Goal: Task Accomplishment & Management: Use online tool/utility

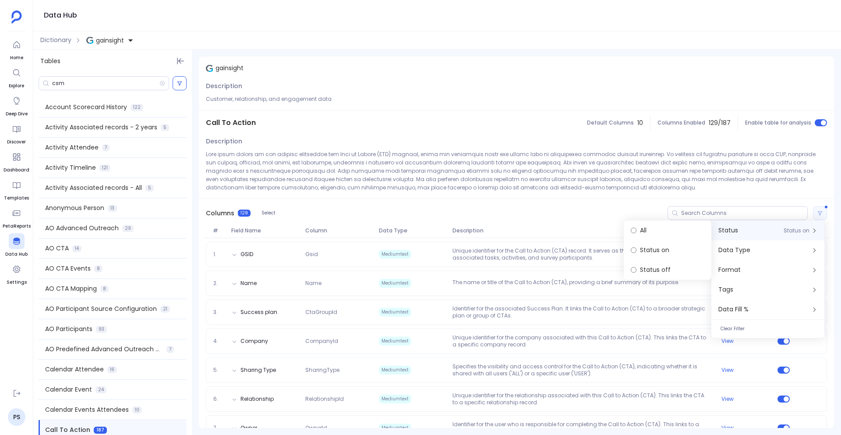
scroll to position [242, 0]
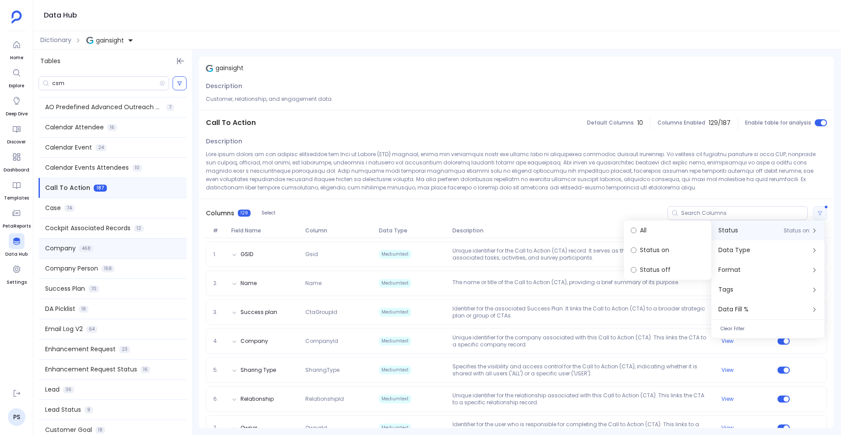
click at [110, 255] on div "Company 468" at bounding box center [113, 248] width 148 height 20
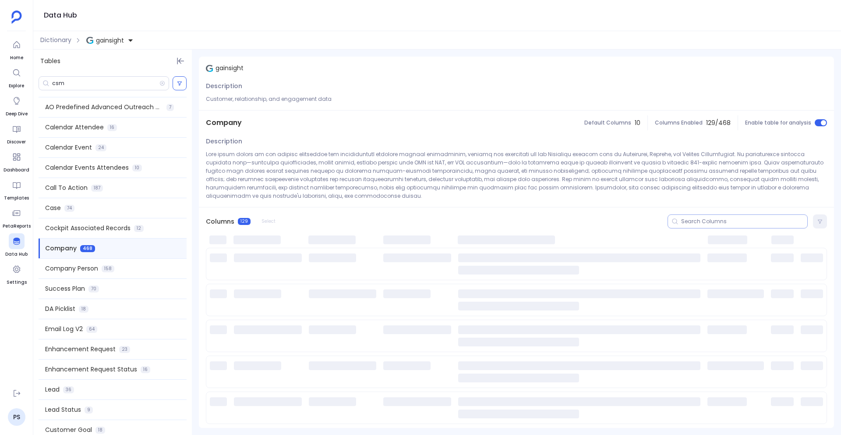
click at [690, 227] on div at bounding box center [738, 221] width 140 height 14
click at [690, 226] on div at bounding box center [738, 221] width 140 height 14
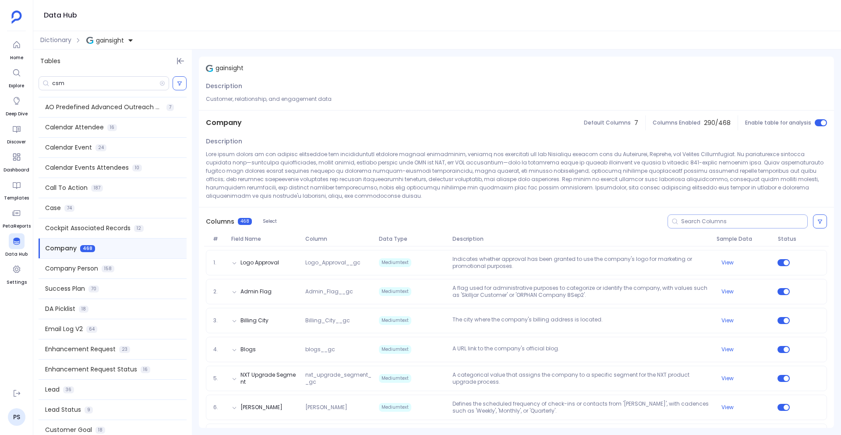
click at [690, 221] on input at bounding box center [744, 221] width 126 height 7
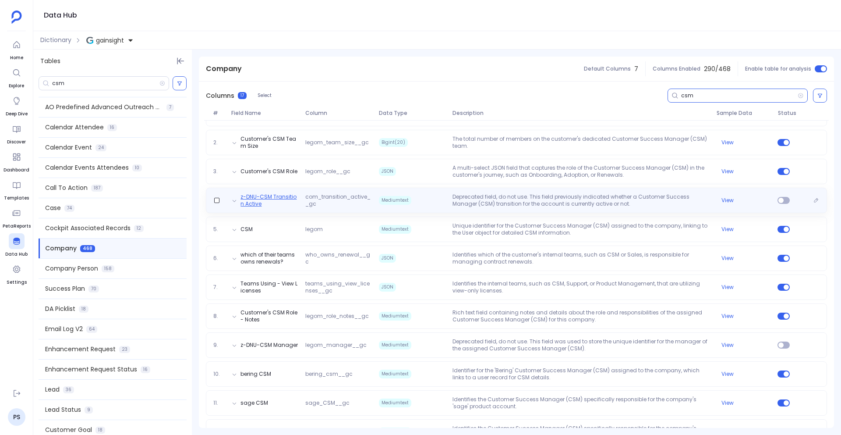
scroll to position [160, 0]
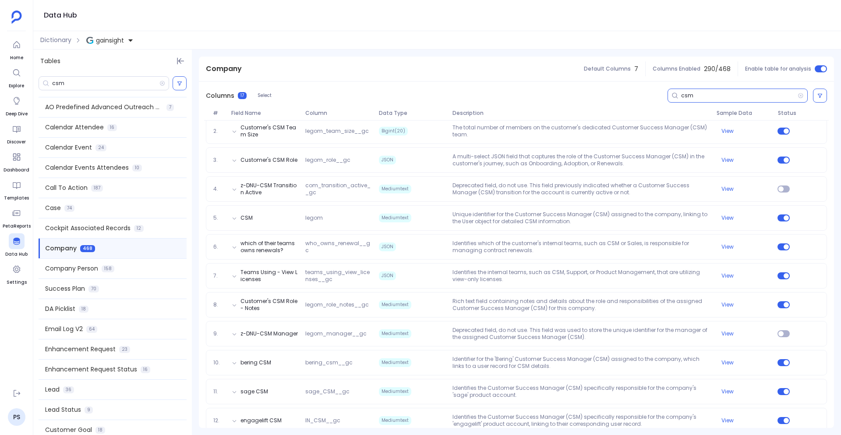
click at [687, 97] on input "csm" at bounding box center [739, 95] width 117 height 7
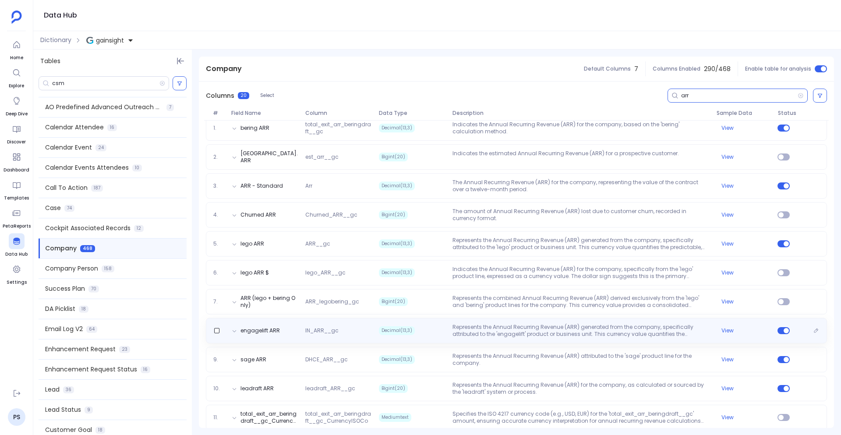
scroll to position [134, 0]
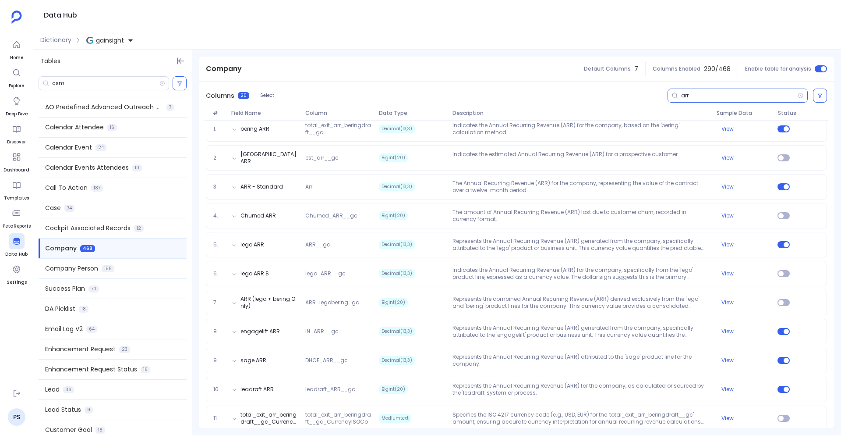
click at [681, 96] on input "arr" at bounding box center [739, 95] width 117 height 7
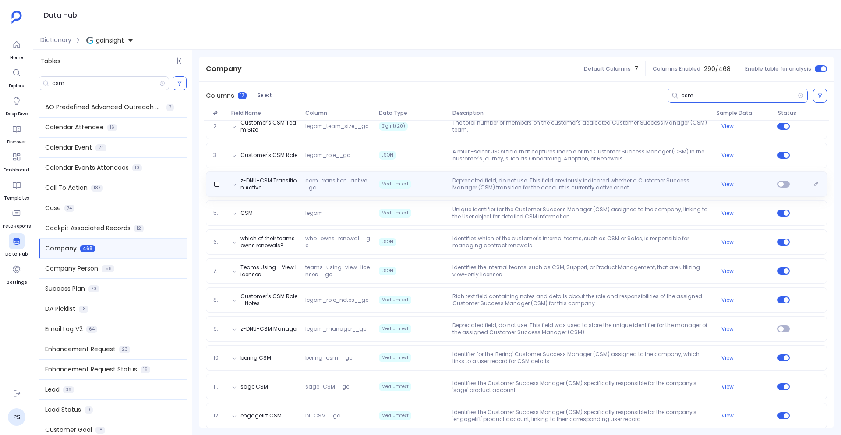
scroll to position [167, 0]
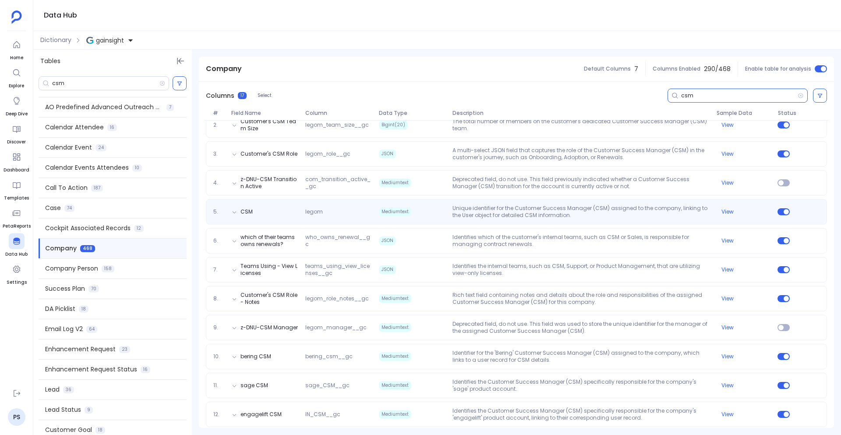
type input "csm"
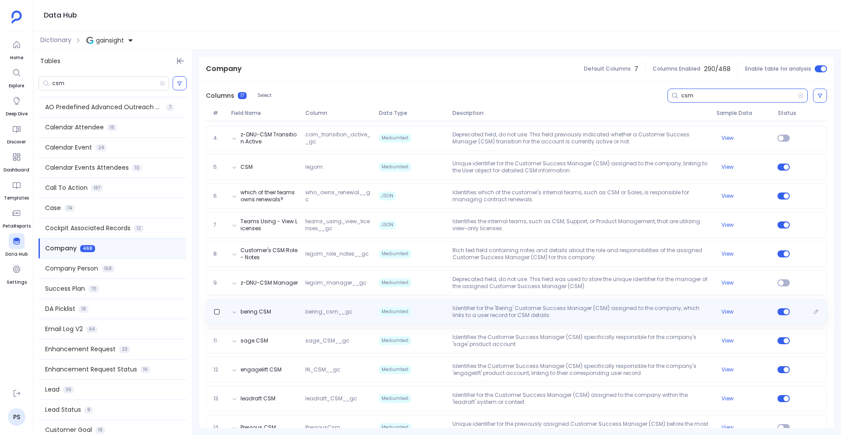
scroll to position [210, 0]
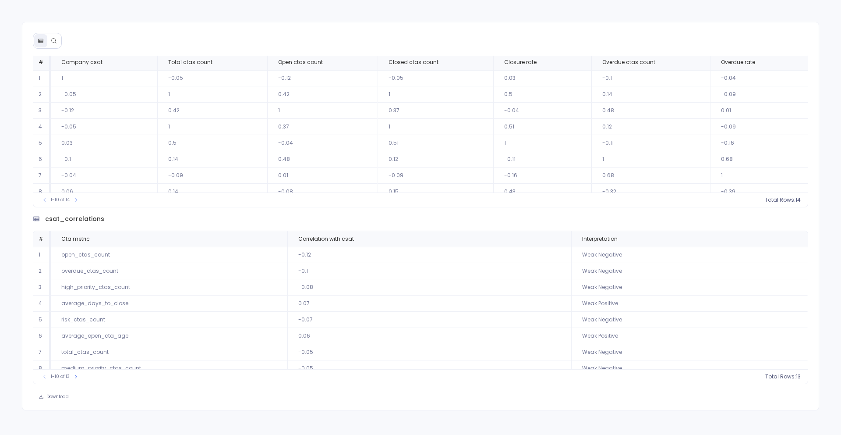
scroll to position [40, 0]
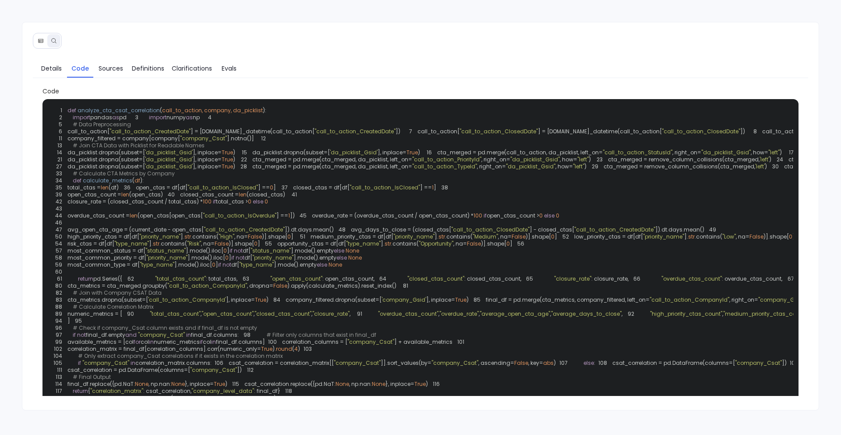
scroll to position [589, 0]
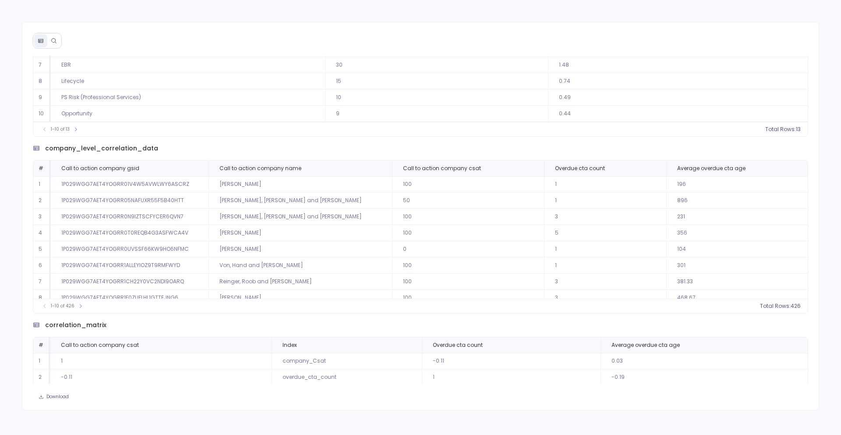
scroll to position [368, 0]
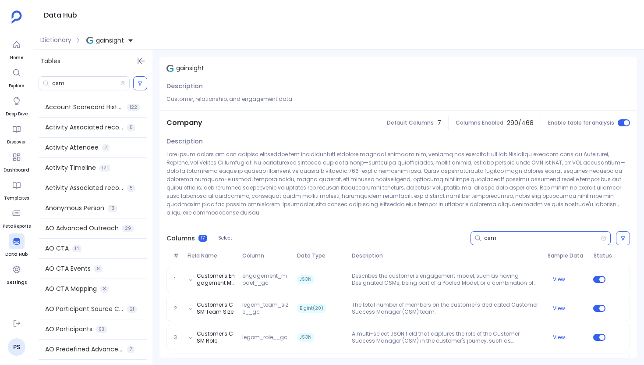
scroll to position [210, 0]
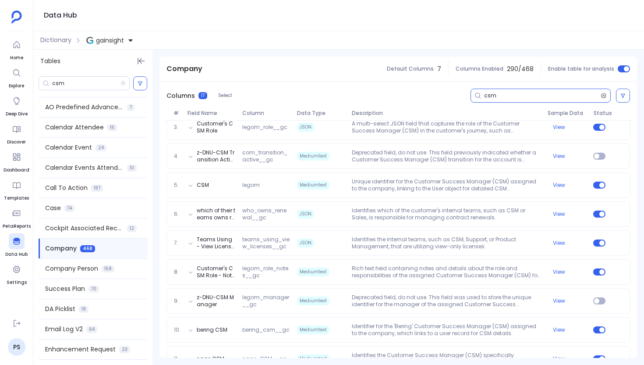
click at [601, 96] on icon at bounding box center [604, 95] width 6 height 7
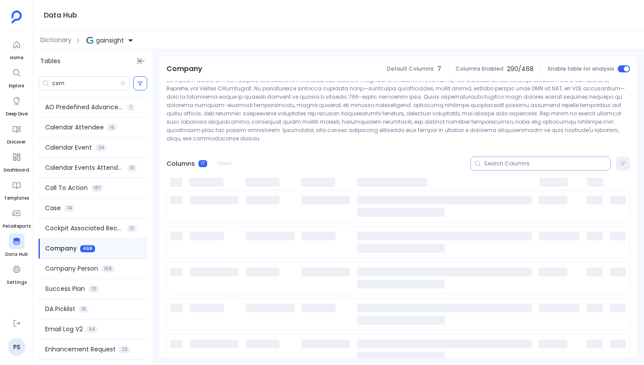
scroll to position [0, 0]
